Goal: Task Accomplishment & Management: Complete application form

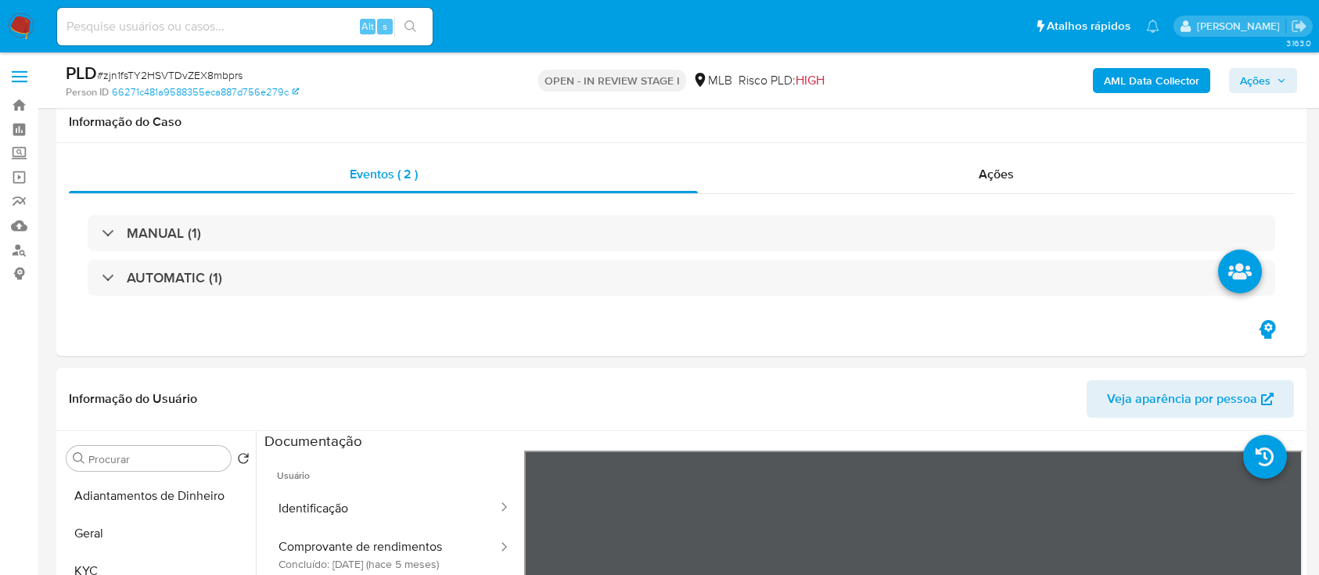
select select "10"
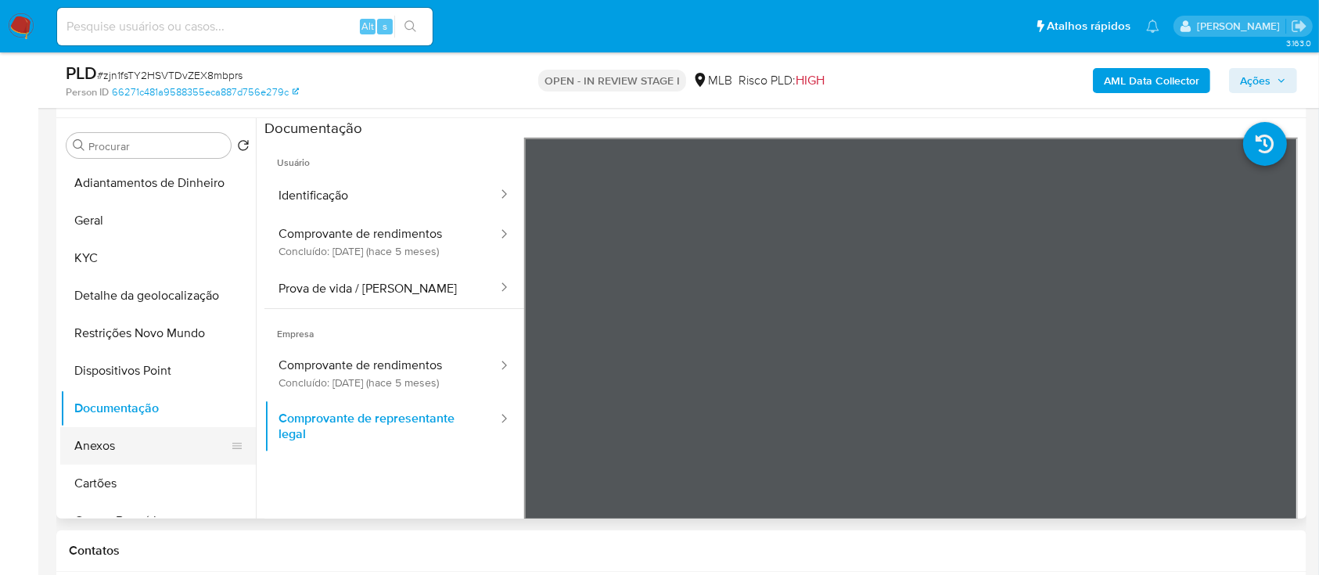
click at [134, 443] on button "Anexos" at bounding box center [151, 446] width 183 height 38
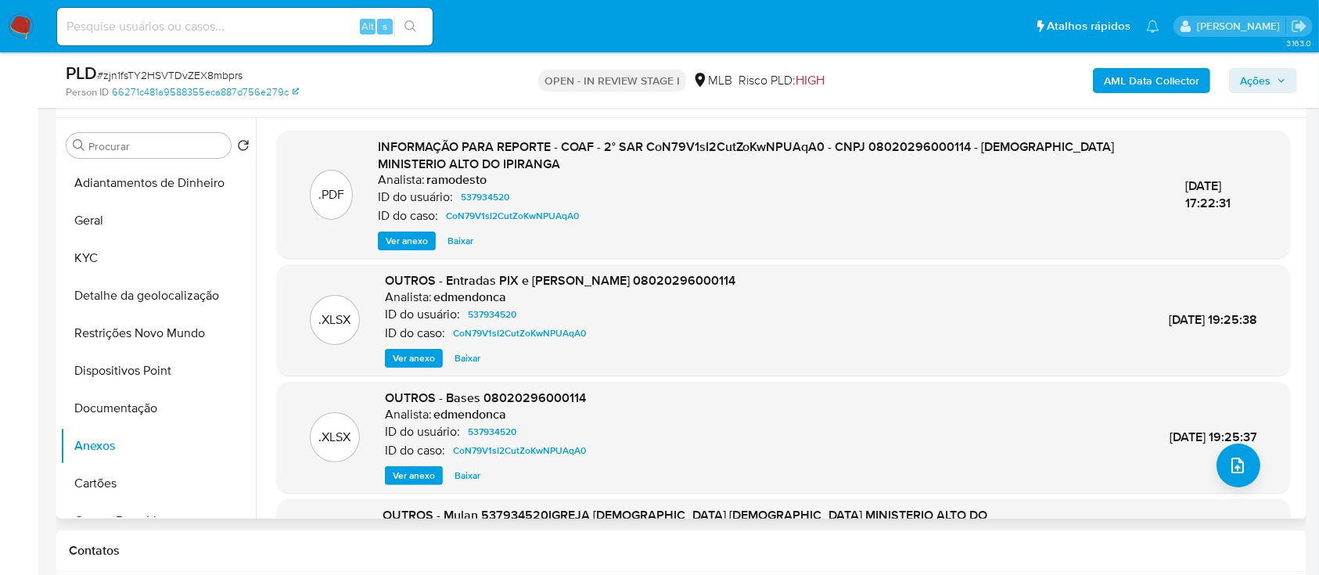
scroll to position [0, 0]
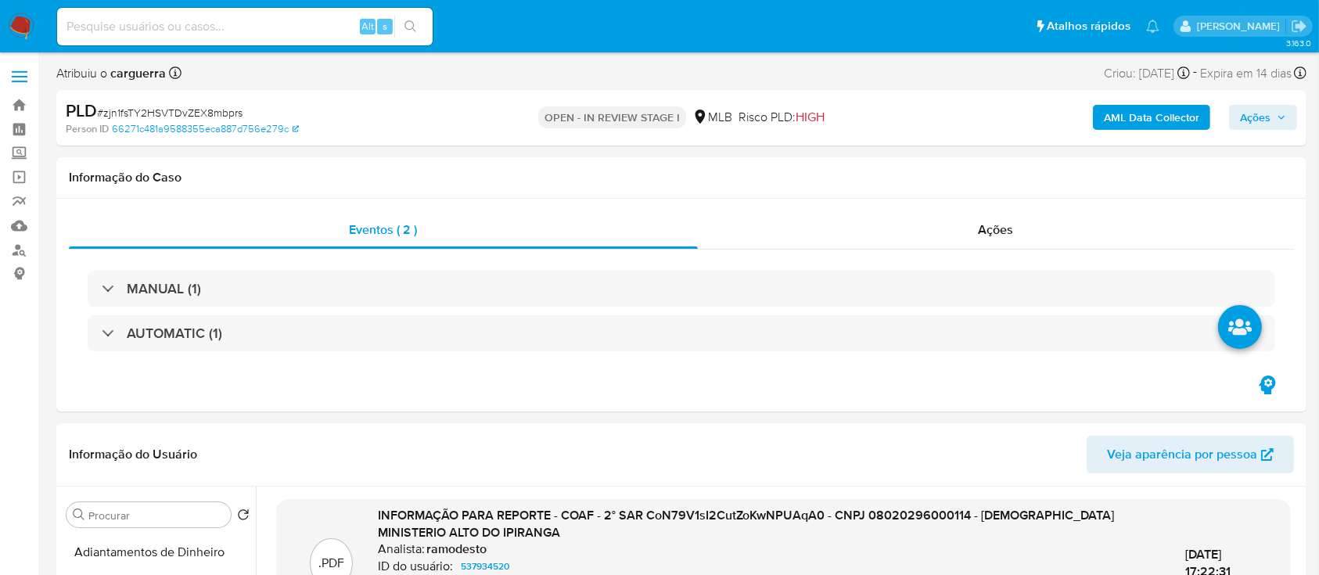
click at [1111, 120] on b "AML Data Collector" at bounding box center [1151, 117] width 95 height 25
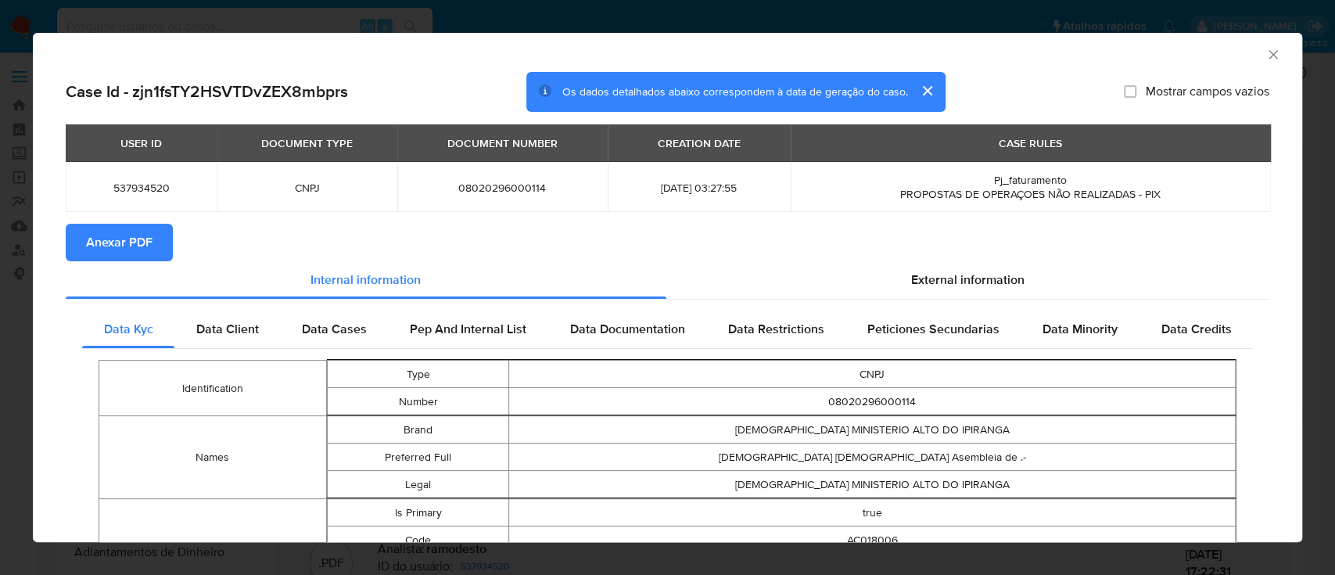
click at [138, 249] on span "Anexar PDF" at bounding box center [119, 242] width 66 height 34
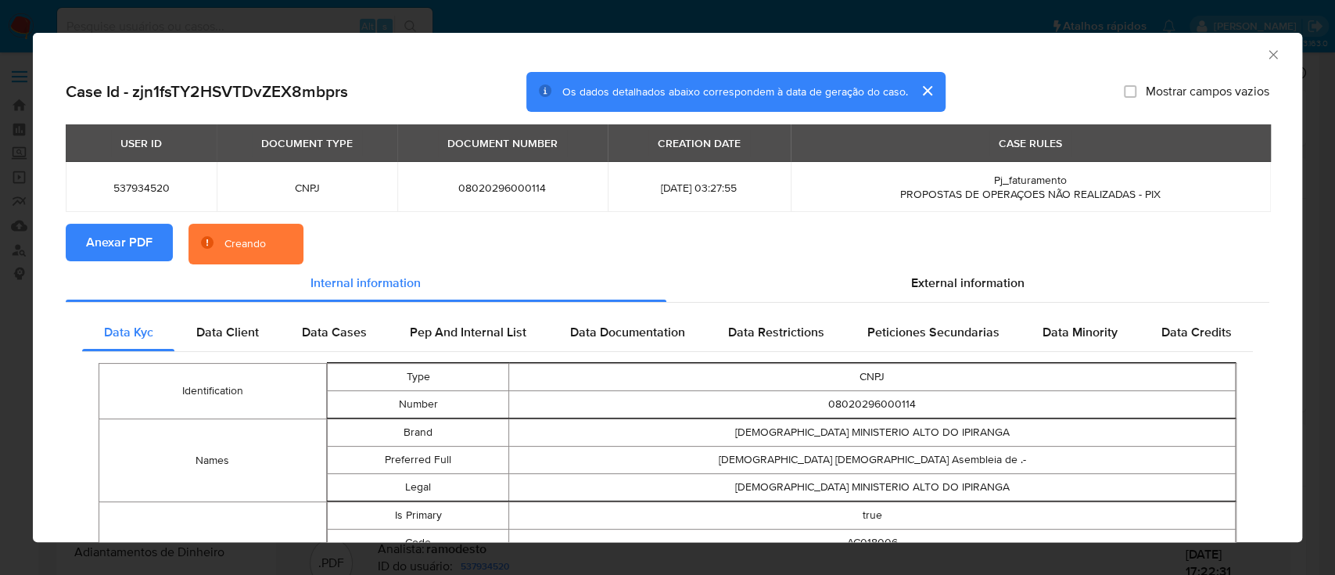
click at [1270, 53] on div "AML Data Collector" at bounding box center [667, 52] width 1269 height 39
click at [1265, 48] on icon "Fechar a janela" at bounding box center [1273, 55] width 16 height 16
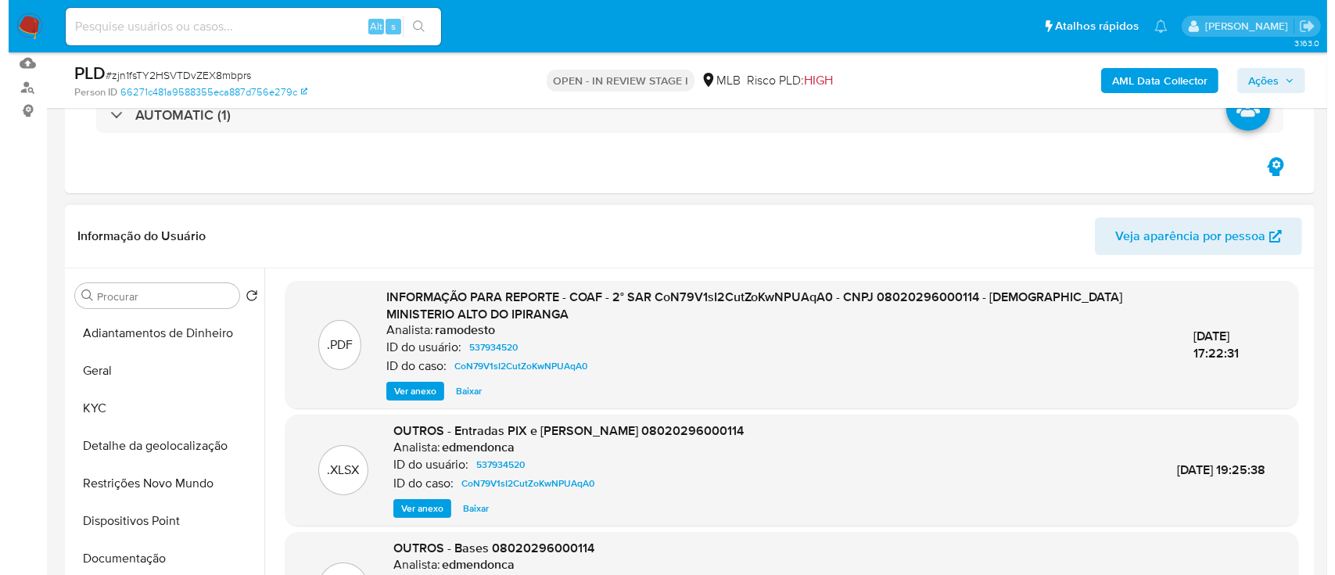
scroll to position [208, 0]
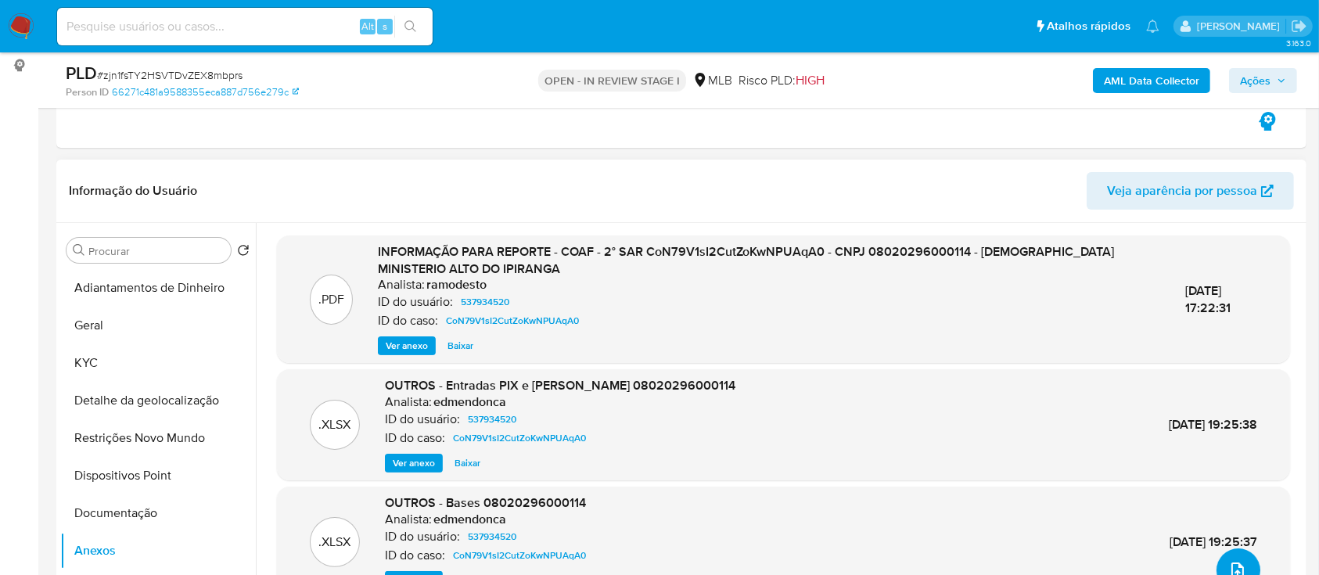
click at [1233, 565] on icon "upload-file" at bounding box center [1237, 570] width 19 height 19
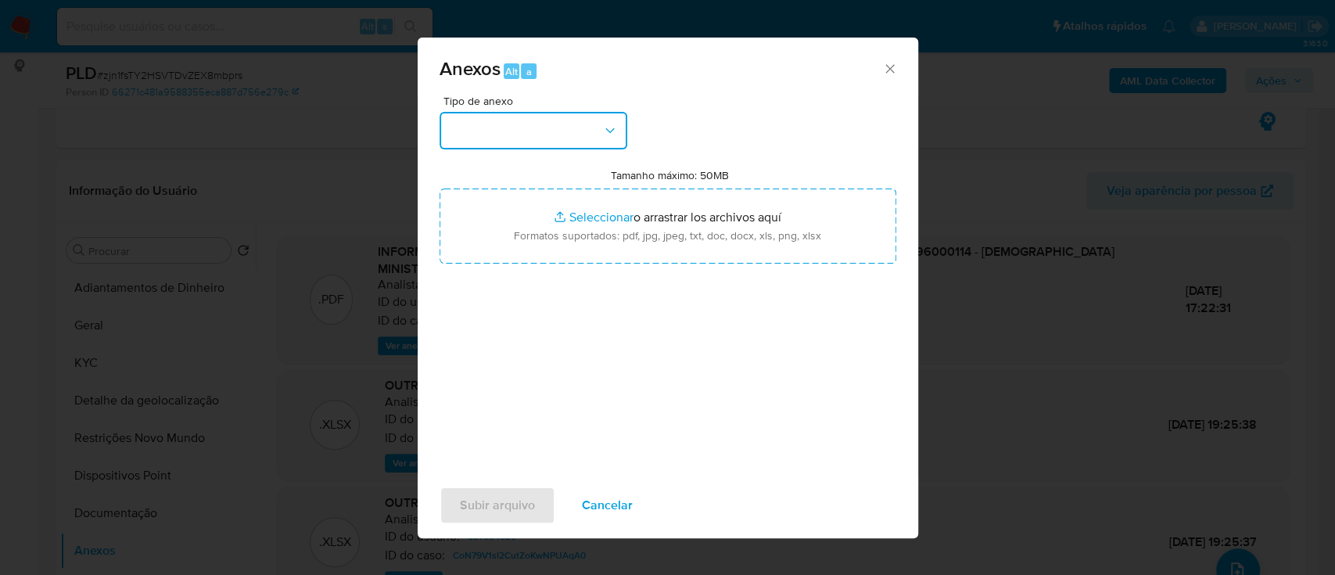
click at [539, 126] on button "button" at bounding box center [534, 131] width 188 height 38
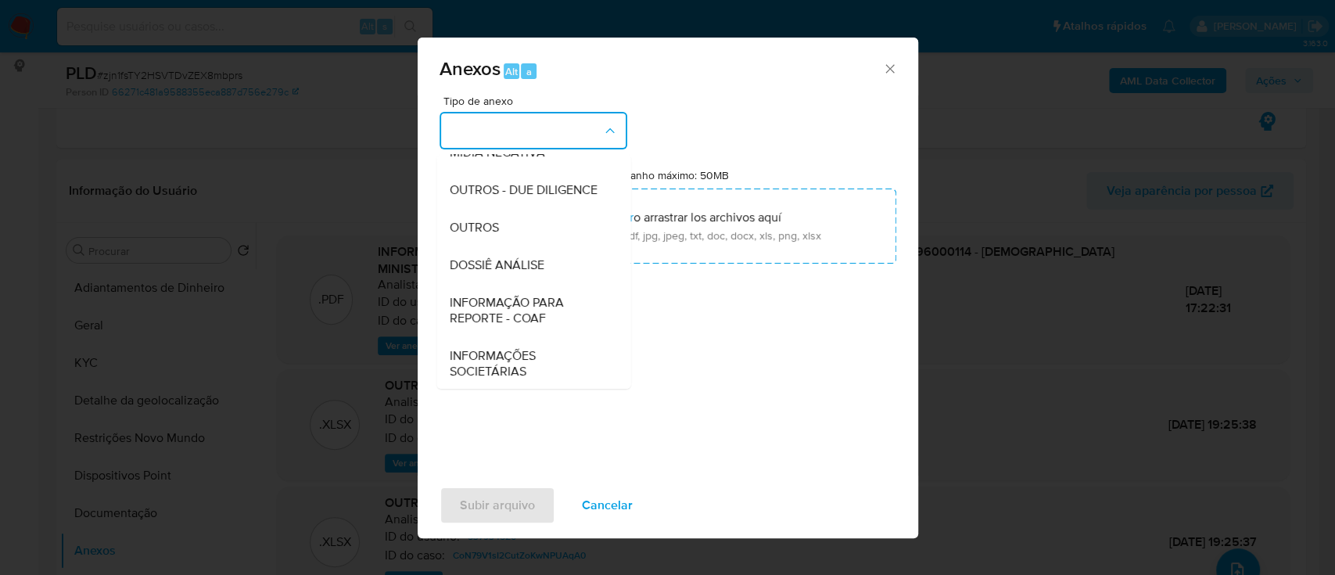
click at [511, 246] on div "OUTROS" at bounding box center [529, 228] width 160 height 38
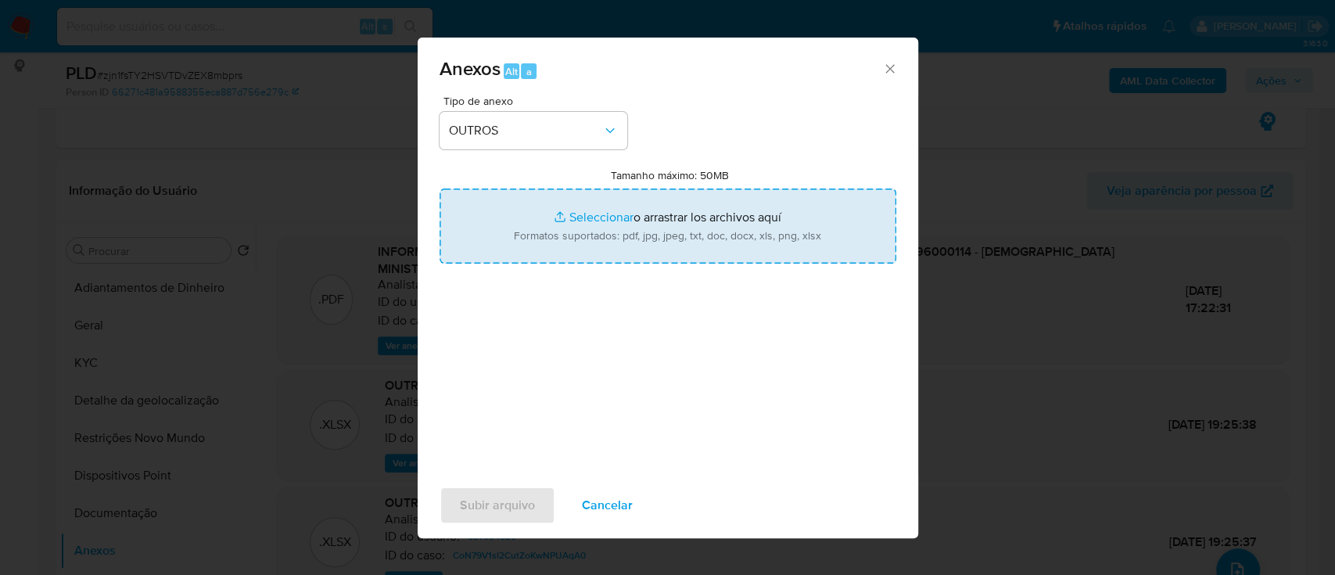
click at [614, 224] on input "Tamanho máximo: 50MB Seleccionar archivos" at bounding box center [668, 225] width 457 height 75
type input "C:\fakepath\Mulan 537934520_2025_10_10_16_11_03.xlsx"
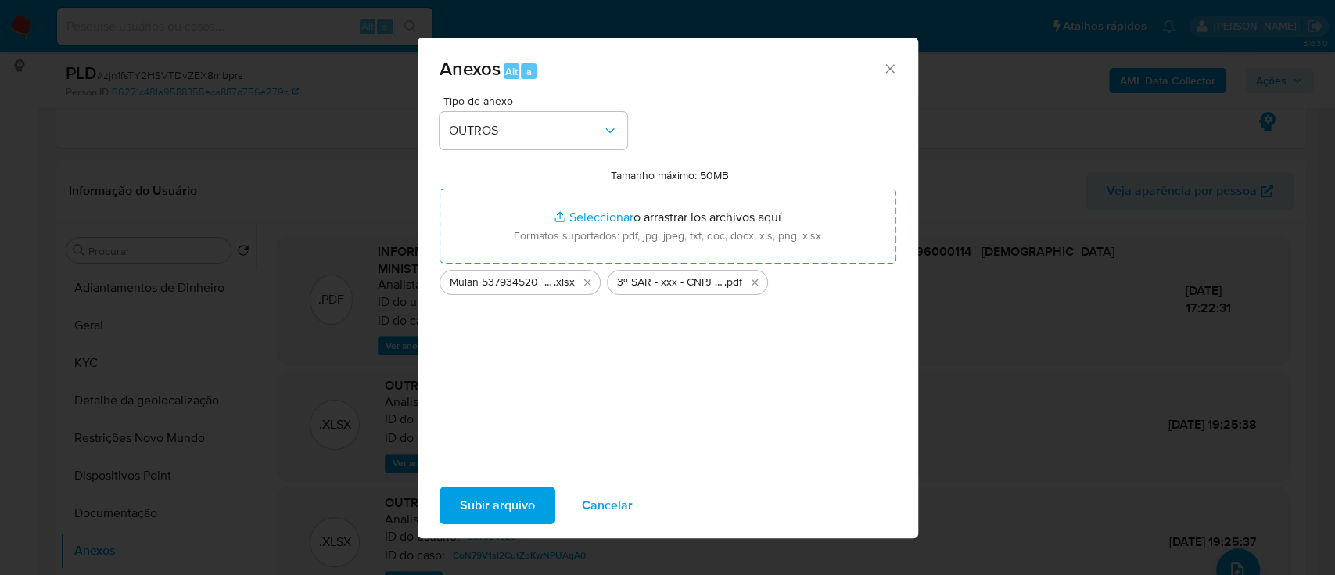
click at [473, 496] on span "Subir arquivo" at bounding box center [497, 505] width 75 height 34
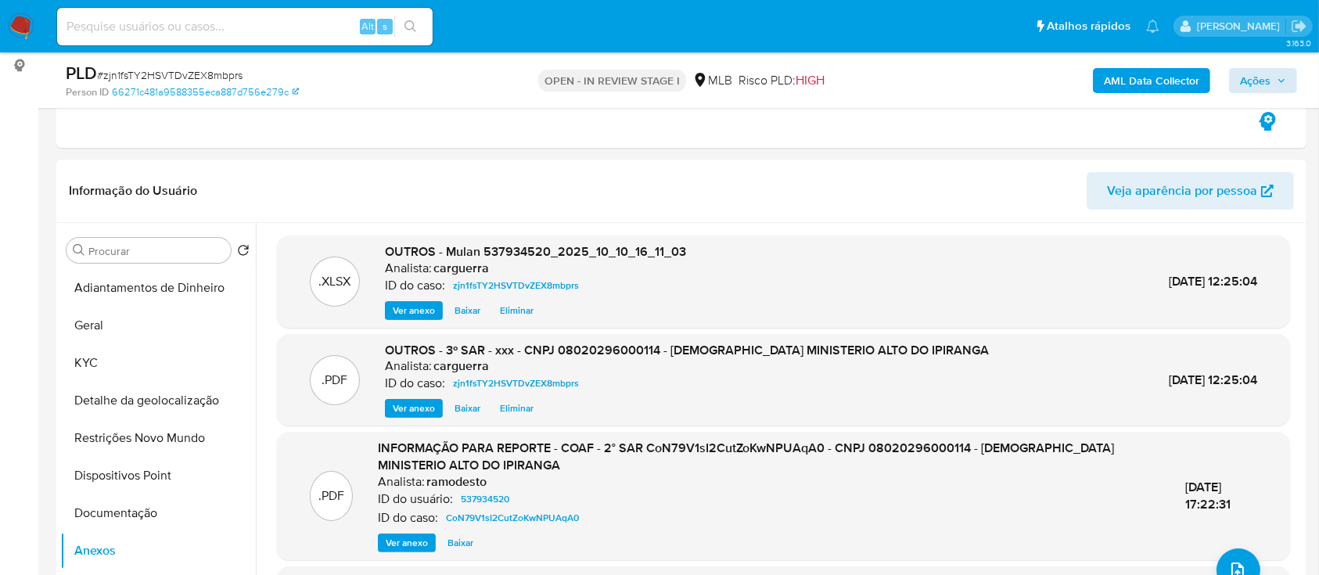
drag, startPoint x: 1264, startPoint y: 63, endPoint x: 1261, endPoint y: 73, distance: 10.6
click at [1264, 65] on div "AML Data Collector Ações" at bounding box center [1094, 80] width 406 height 37
click at [1255, 81] on span "Ações" at bounding box center [1255, 80] width 31 height 25
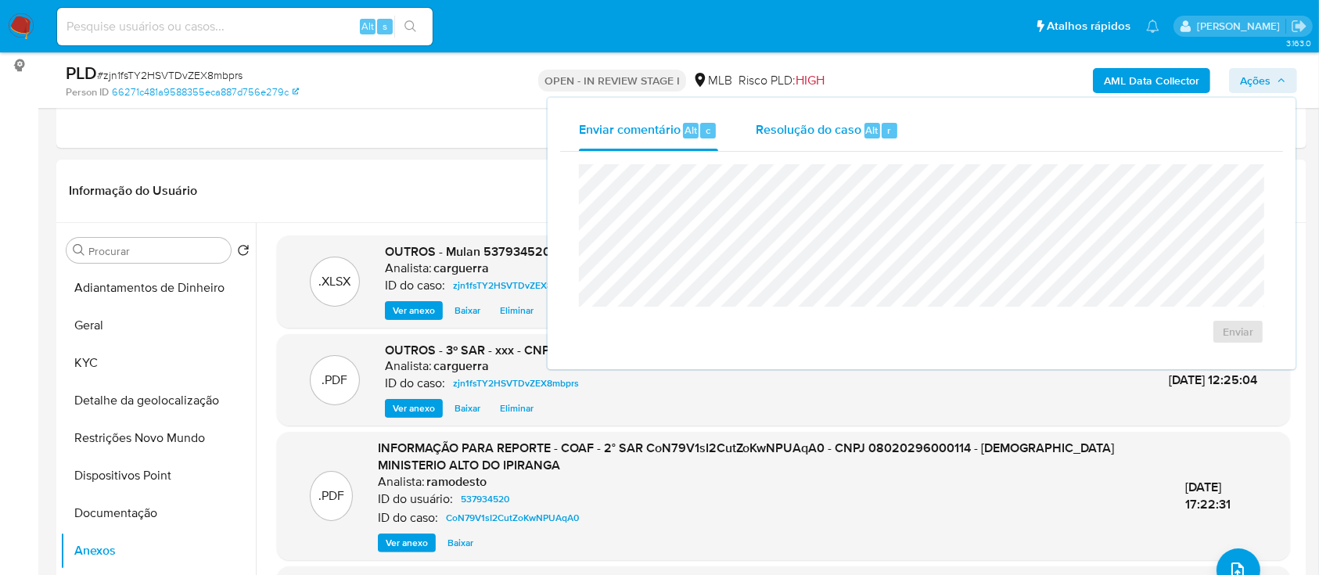
drag, startPoint x: 852, startPoint y: 125, endPoint x: 835, endPoint y: 149, distance: 29.1
click at [849, 129] on span "Resolução do caso" at bounding box center [809, 129] width 106 height 18
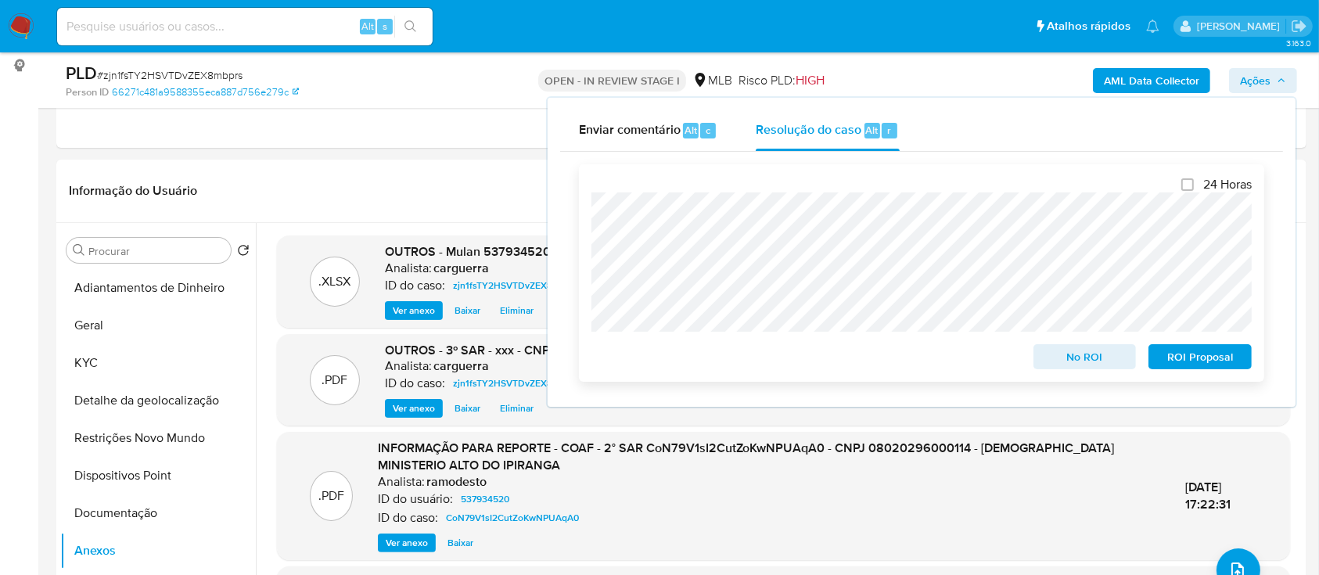
click at [1225, 365] on span "ROI Proposal" at bounding box center [1199, 357] width 81 height 22
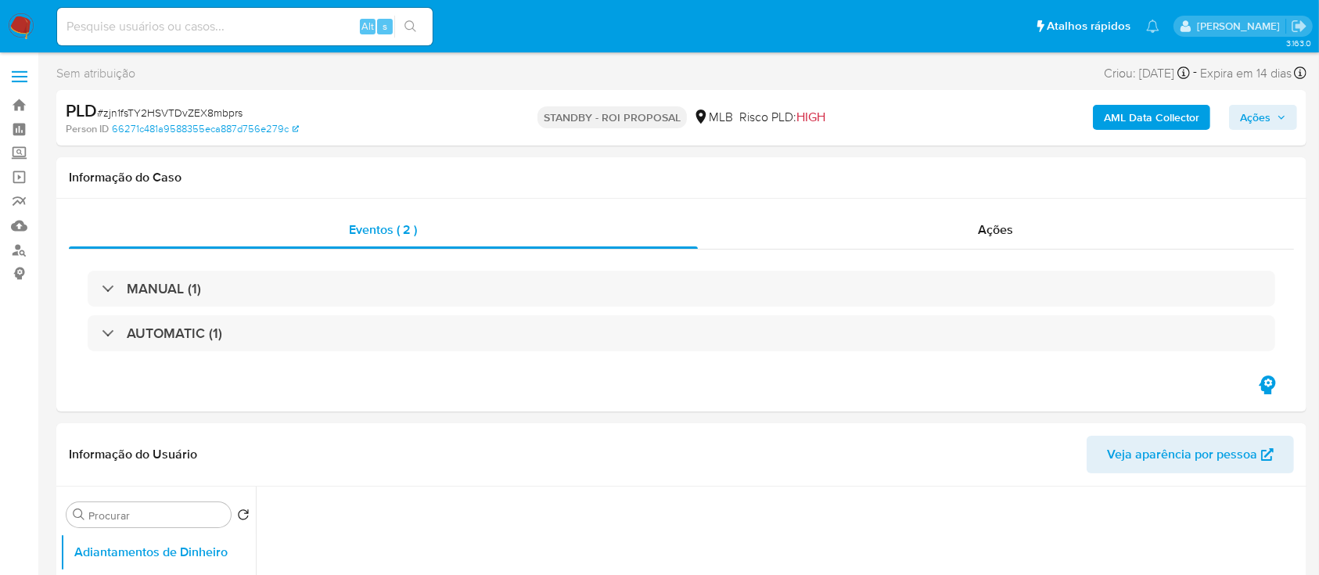
select select "10"
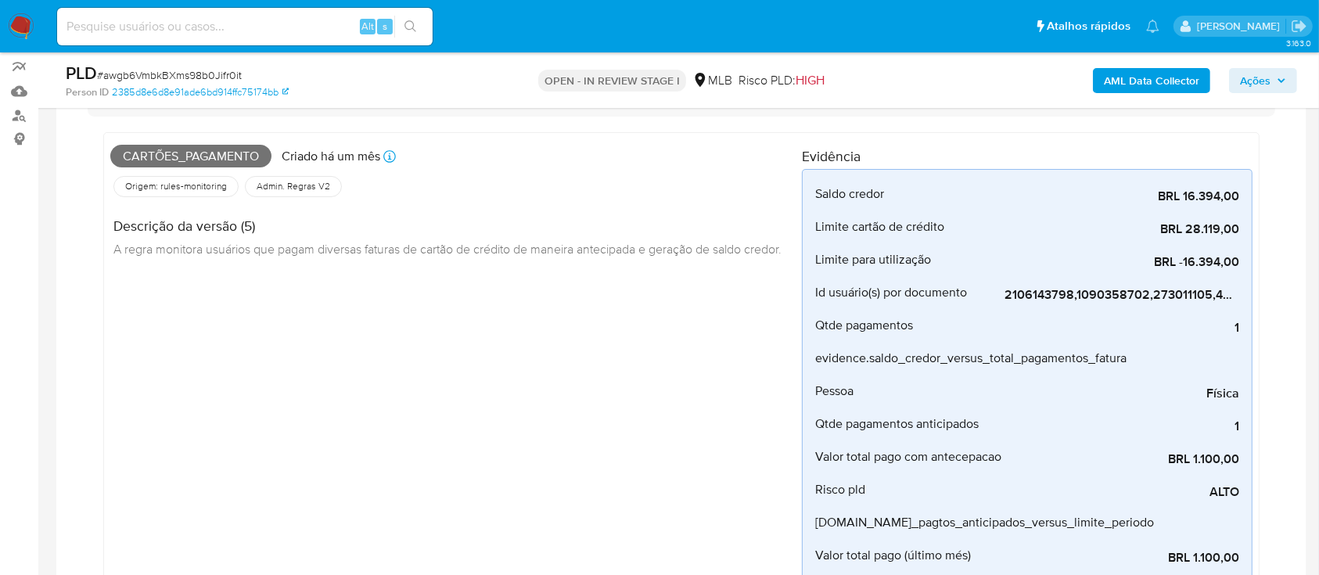
scroll to position [104, 0]
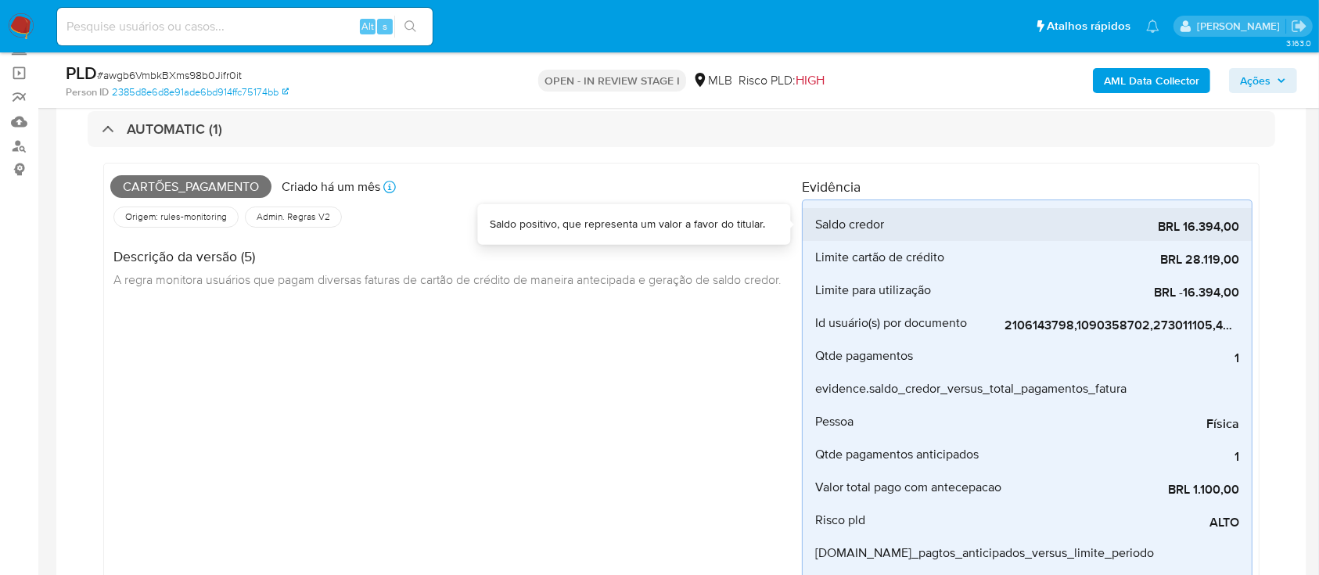
drag, startPoint x: 1181, startPoint y: 223, endPoint x: 1239, endPoint y: 232, distance: 58.6
click at [1239, 232] on li "Saldo credor BRL 16.394,00" at bounding box center [1026, 224] width 449 height 33
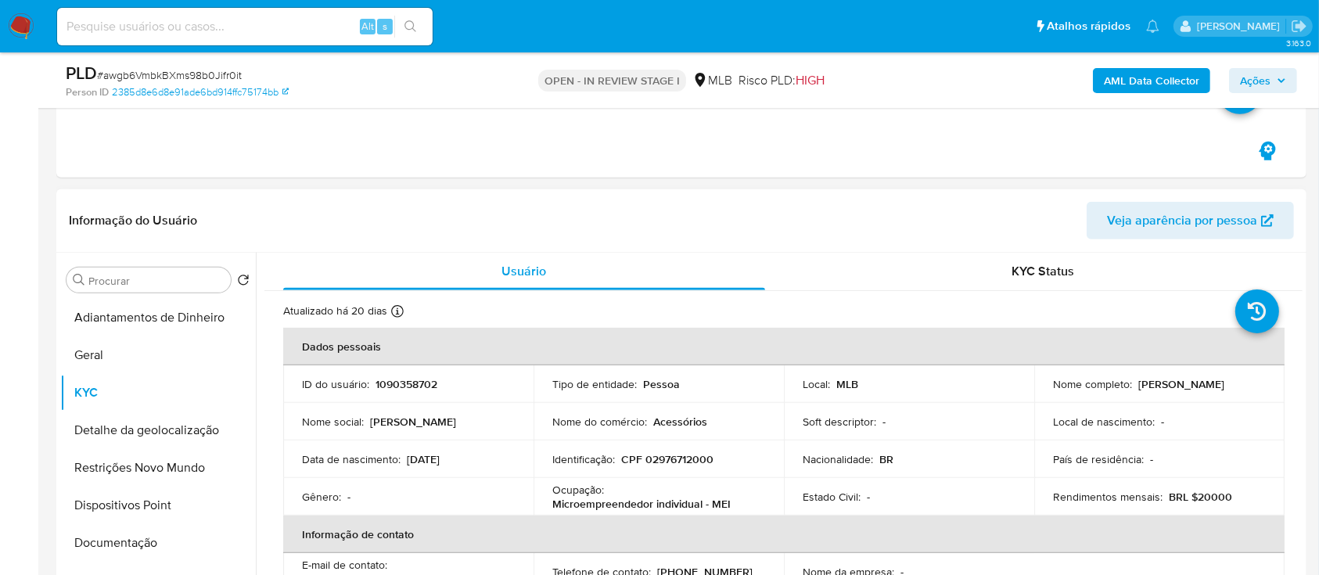
scroll to position [834, 0]
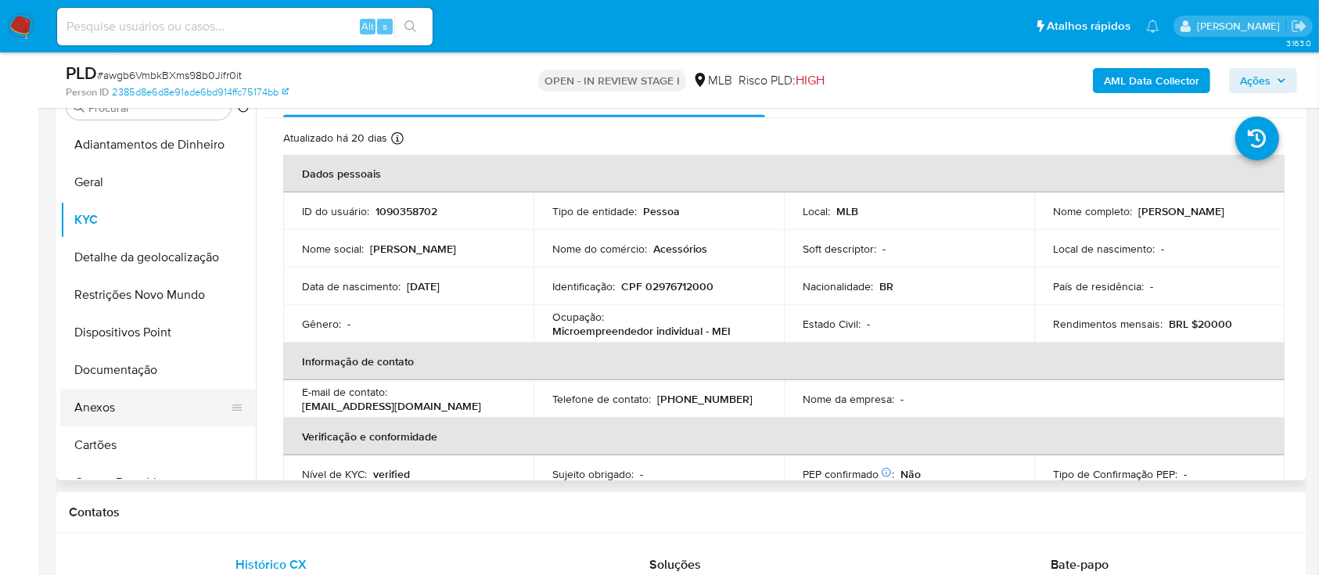
click at [87, 400] on button "Anexos" at bounding box center [151, 408] width 183 height 38
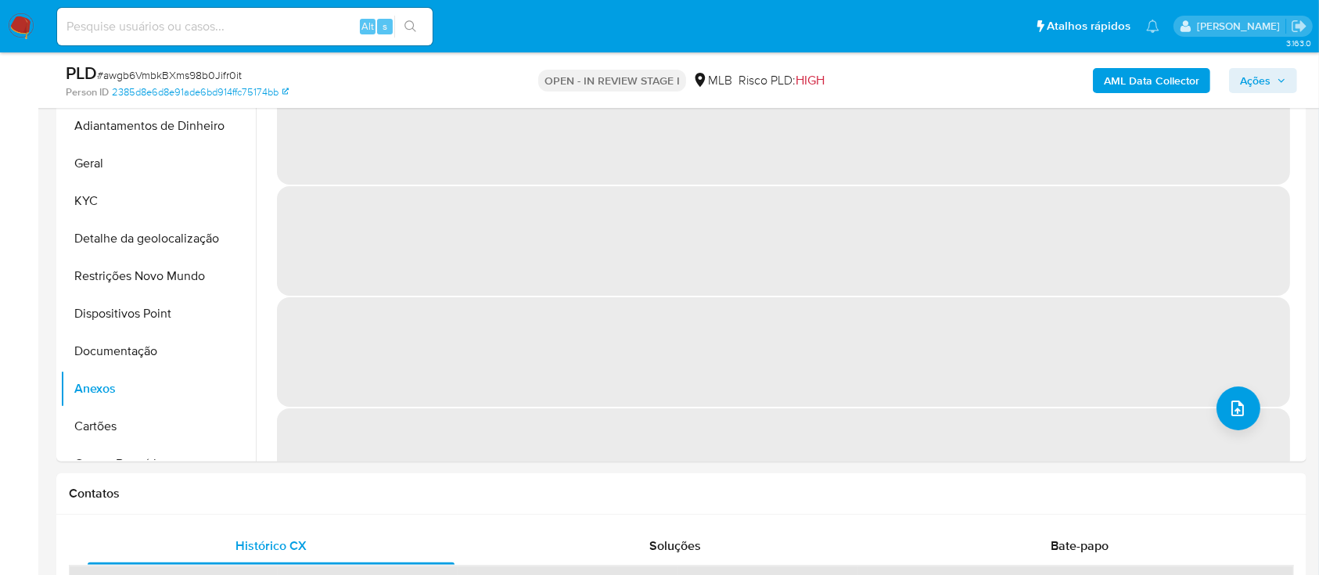
click at [1116, 89] on b "AML Data Collector" at bounding box center [1151, 80] width 95 height 25
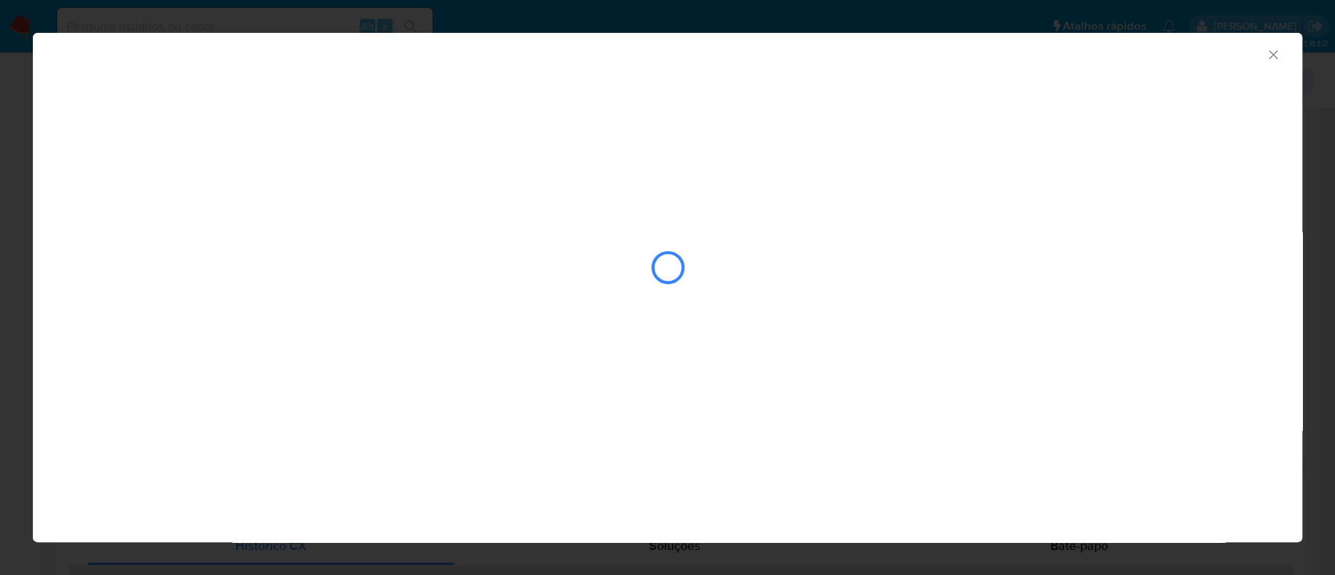
click at [1270, 58] on icon "Fechar a janela" at bounding box center [1273, 55] width 16 height 16
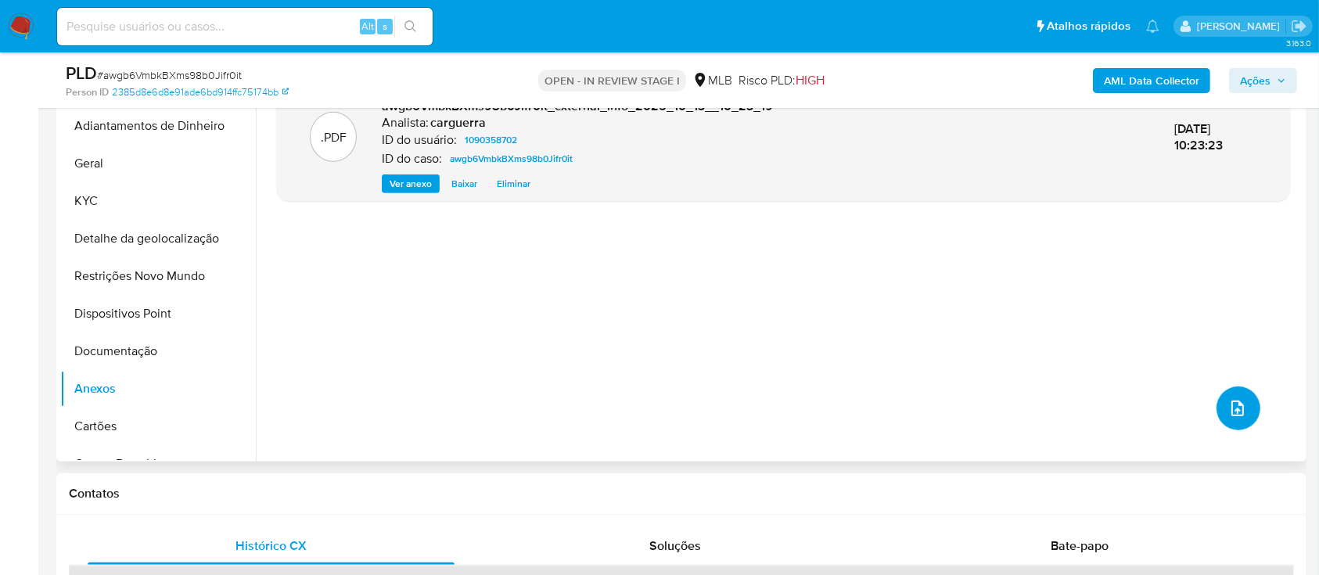
click at [1228, 406] on icon "upload-file" at bounding box center [1237, 408] width 19 height 19
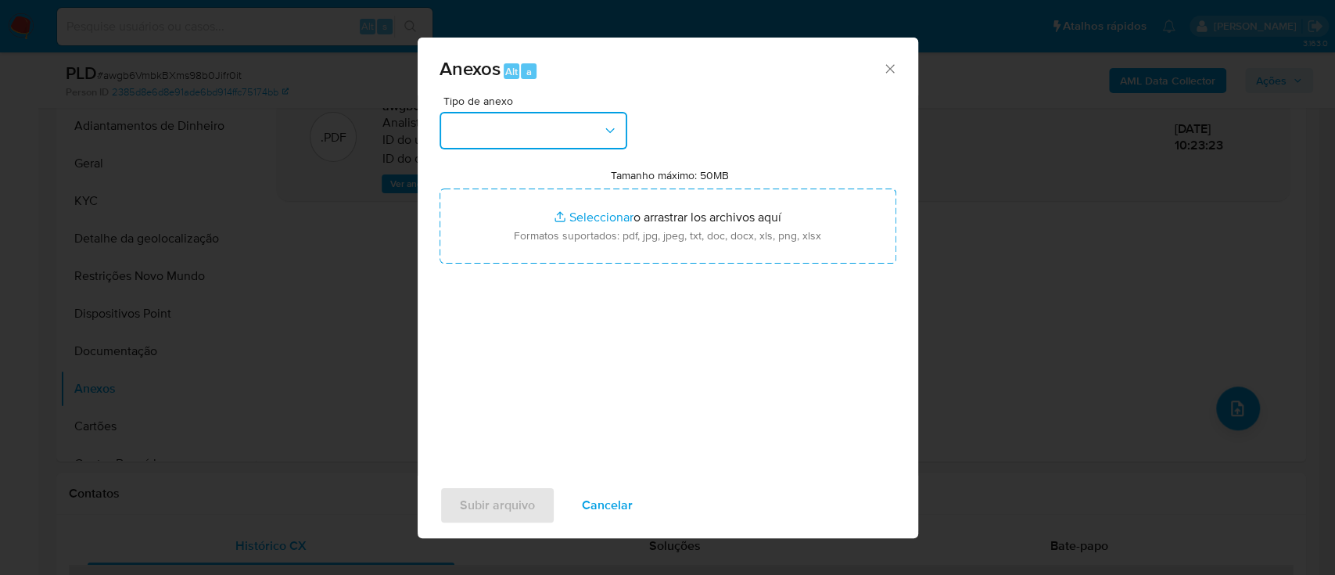
click at [519, 127] on button "button" at bounding box center [534, 131] width 188 height 38
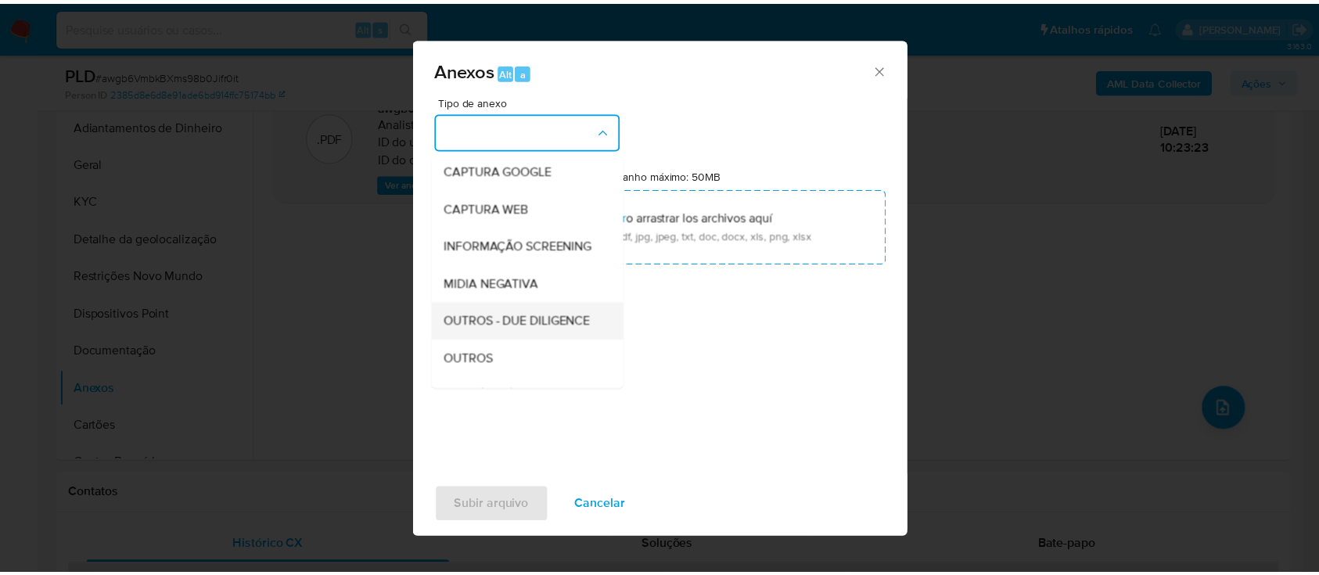
scroll to position [208, 0]
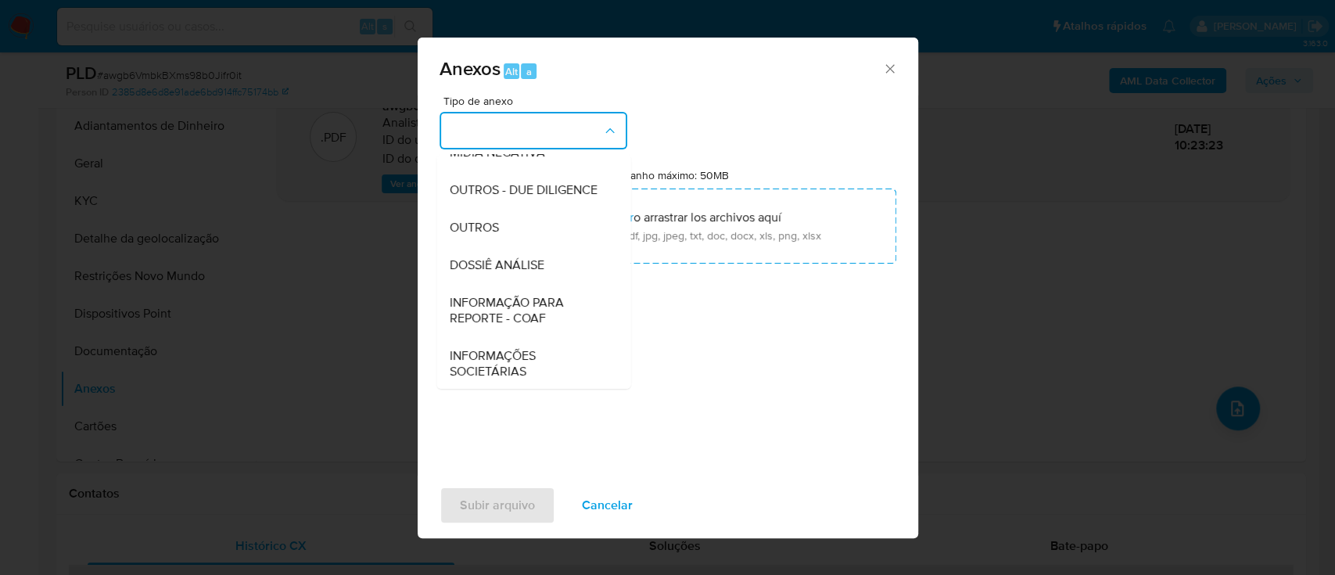
drag, startPoint x: 481, startPoint y: 250, endPoint x: 519, endPoint y: 265, distance: 40.4
click at [481, 235] on span "OUTROS" at bounding box center [473, 228] width 49 height 16
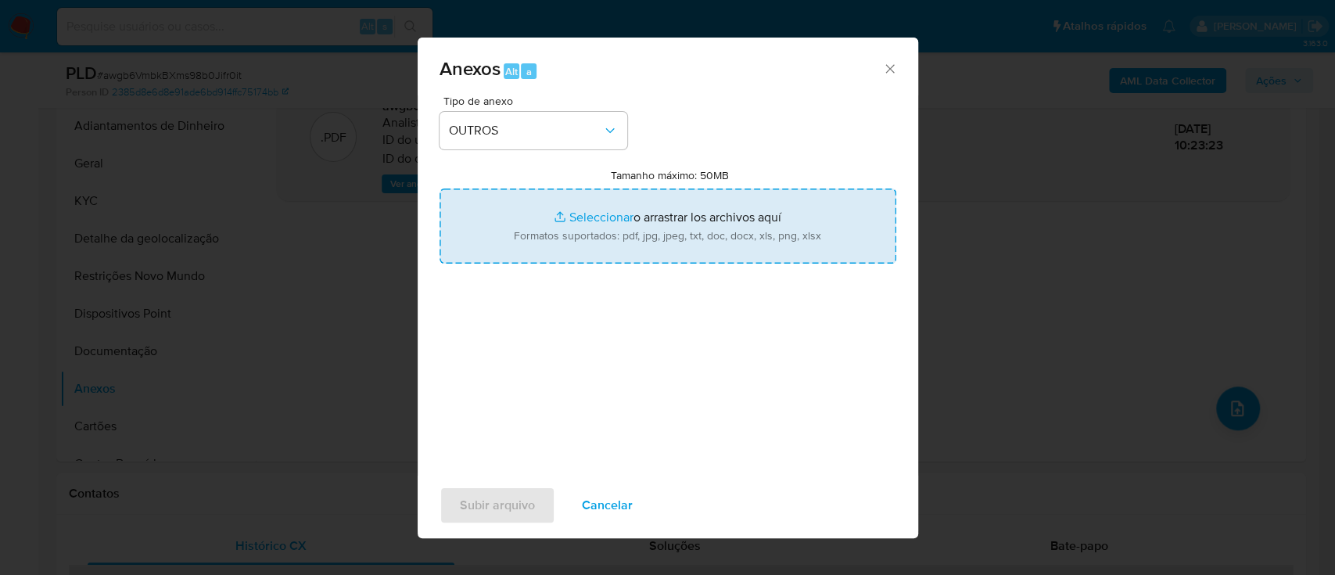
click at [619, 221] on input "Tamanho máximo: 50MB Seleccionar archivos" at bounding box center [668, 225] width 457 height 75
type input "C:\fakepath\Mulan 1090358702_2025_10_09_16_08_45 (1).xlsx"
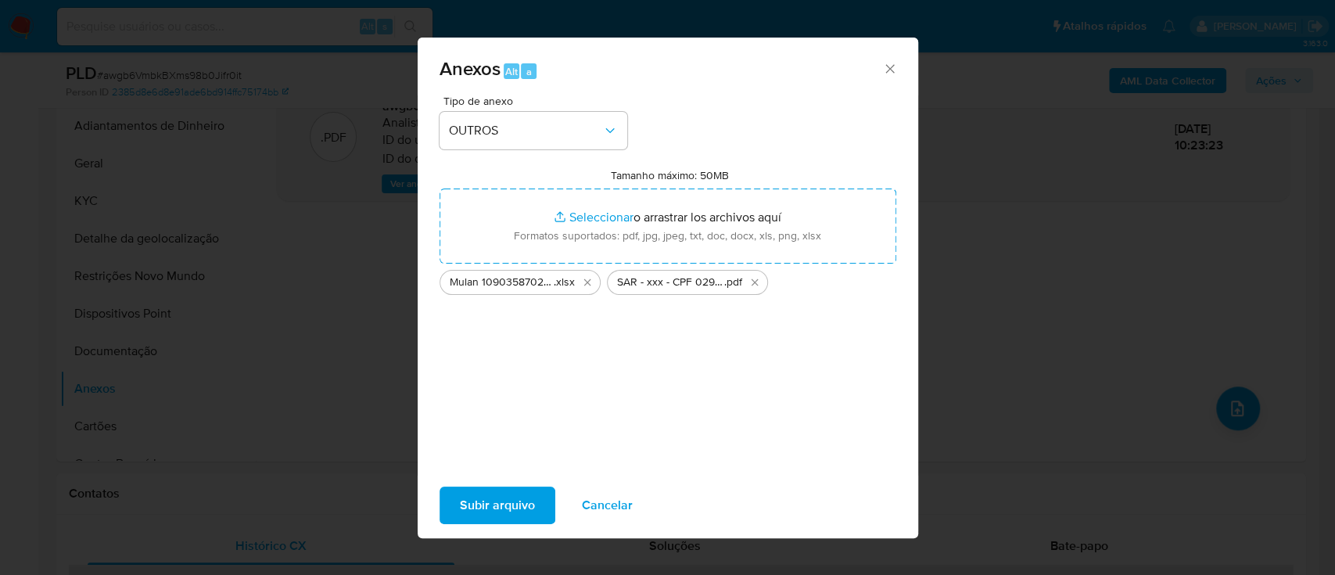
click at [465, 504] on span "Subir arquivo" at bounding box center [497, 505] width 75 height 34
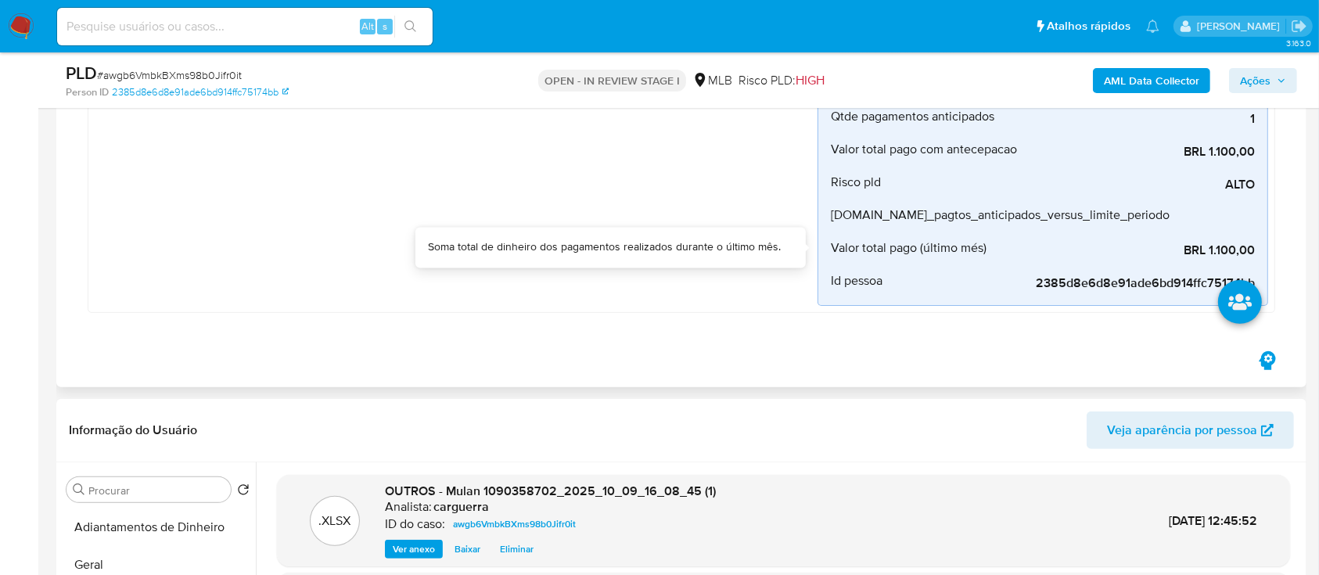
scroll to position [313, 0]
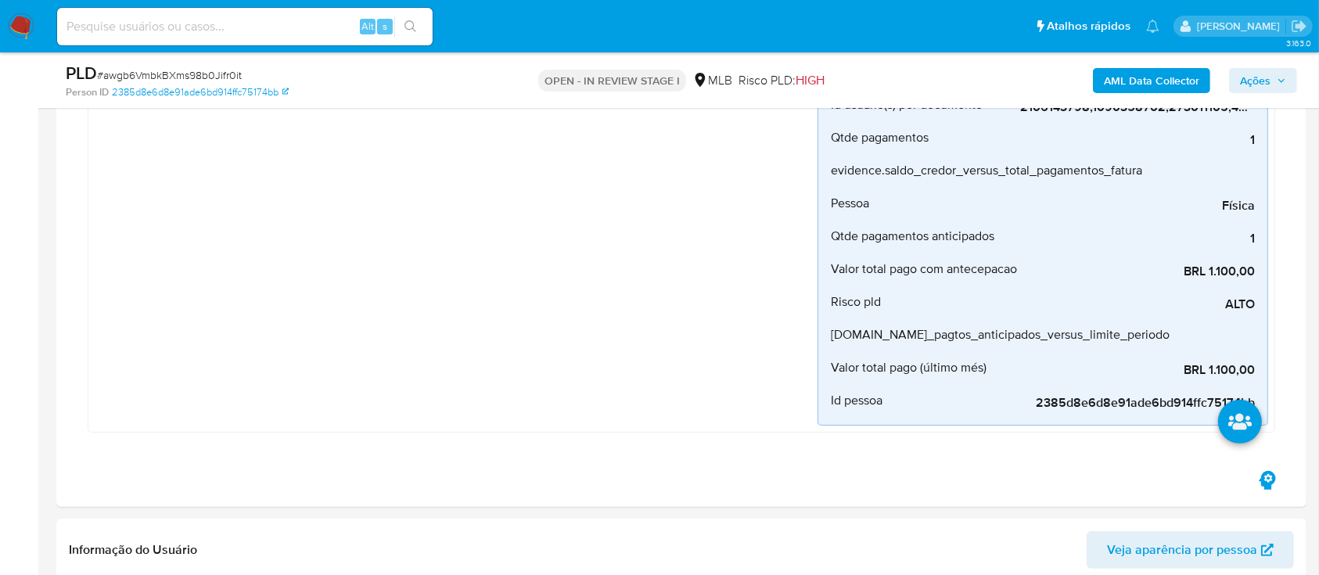
click at [1264, 79] on span "Ações" at bounding box center [1255, 80] width 31 height 25
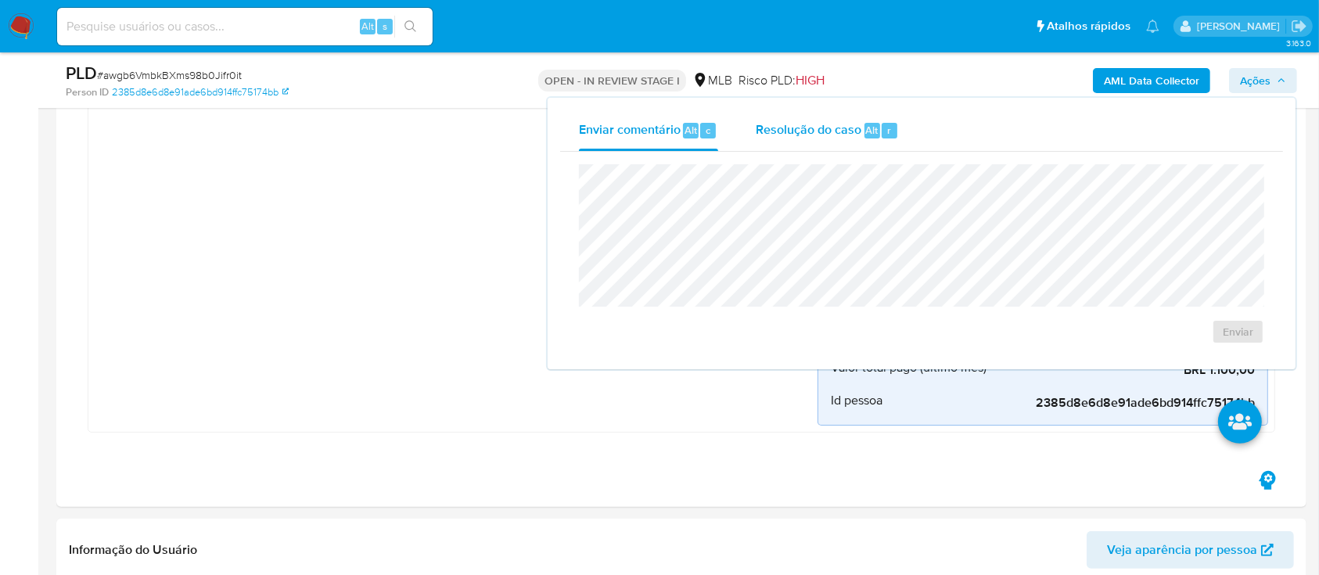
click at [797, 138] on span "Resolução do caso" at bounding box center [809, 129] width 106 height 18
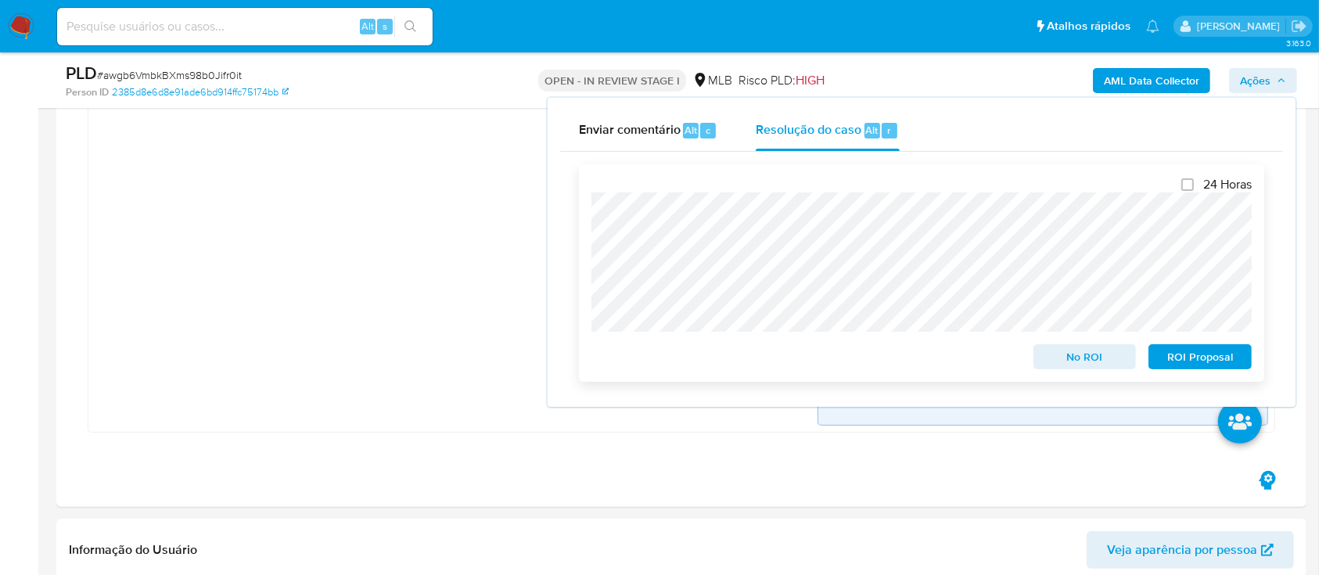
click at [1178, 354] on span "ROI Proposal" at bounding box center [1199, 357] width 81 height 22
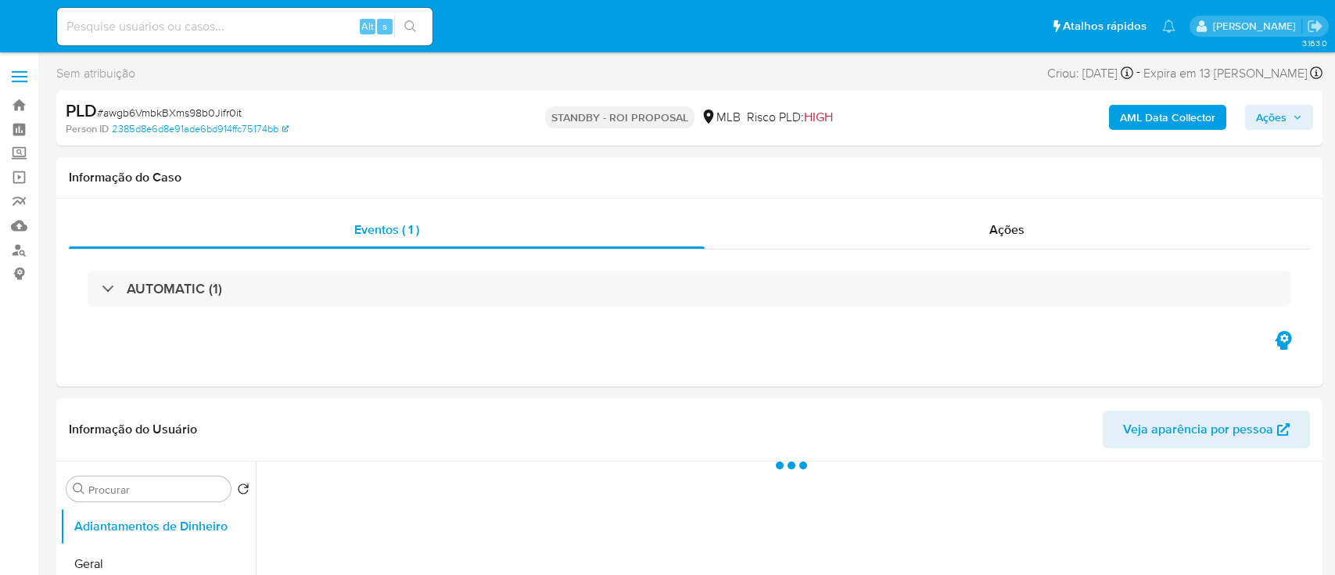
select select "10"
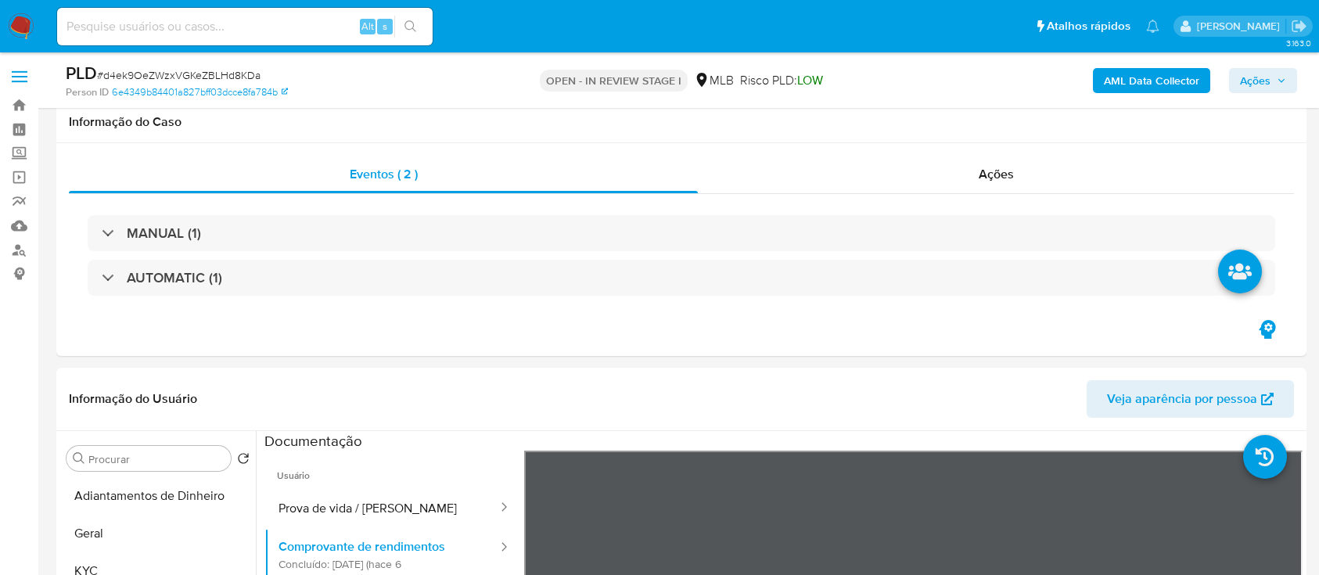
select select "10"
